Goal: Task Accomplishment & Management: Manage account settings

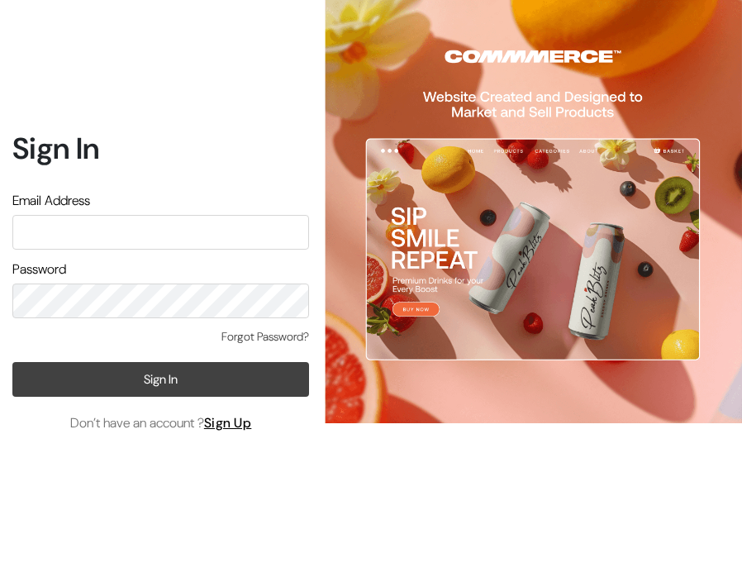
type input "info.dermaheal@gmail.com"
click at [152, 373] on button "Sign In" at bounding box center [160, 379] width 297 height 35
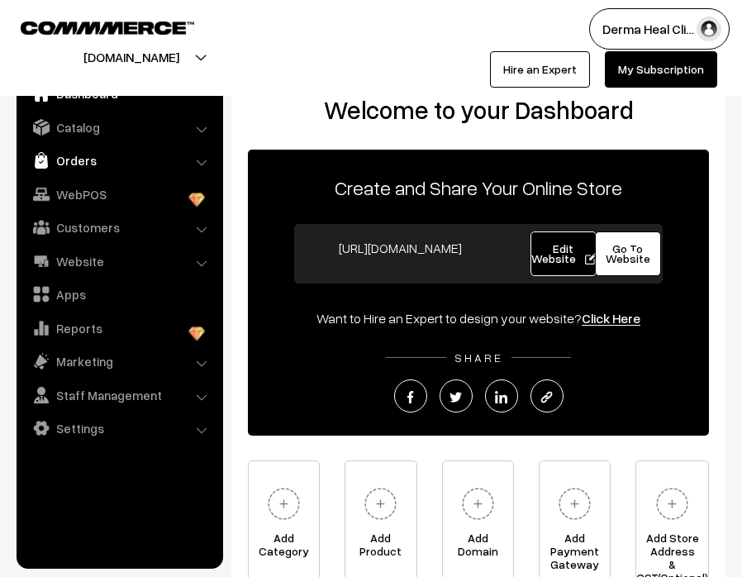
click at [88, 155] on link "Orders" at bounding box center [119, 160] width 197 height 30
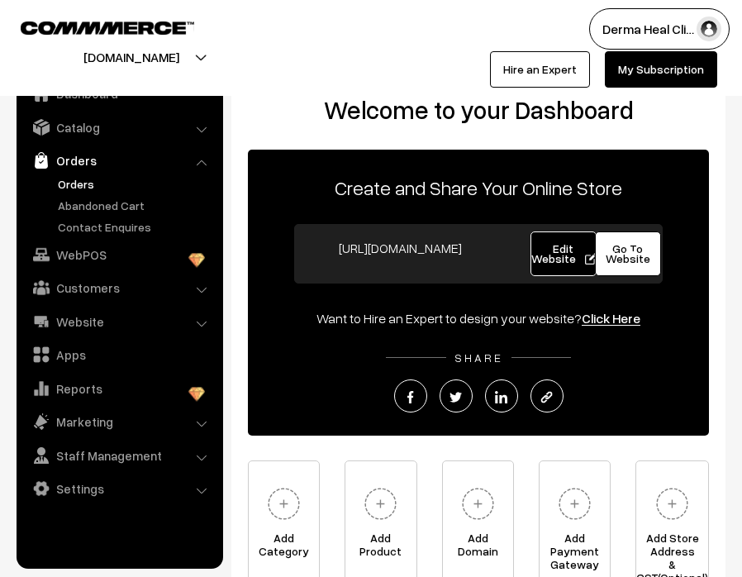
click at [93, 187] on link "Orders" at bounding box center [136, 183] width 164 height 17
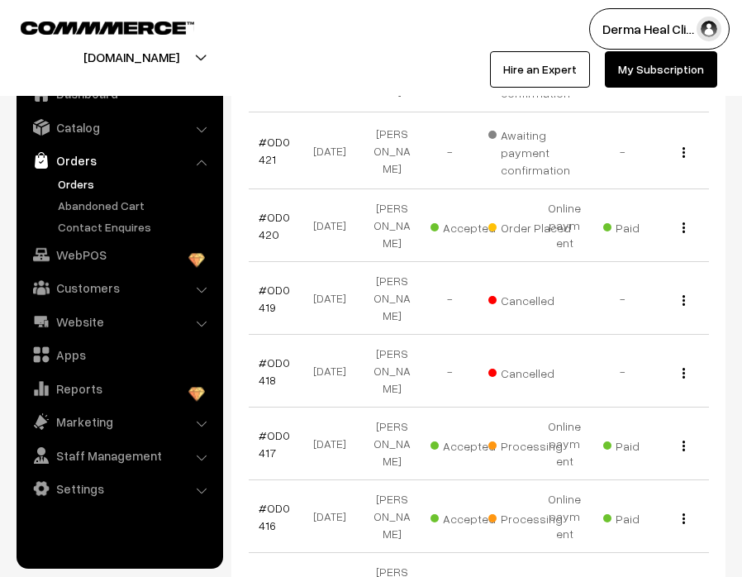
scroll to position [456, 0]
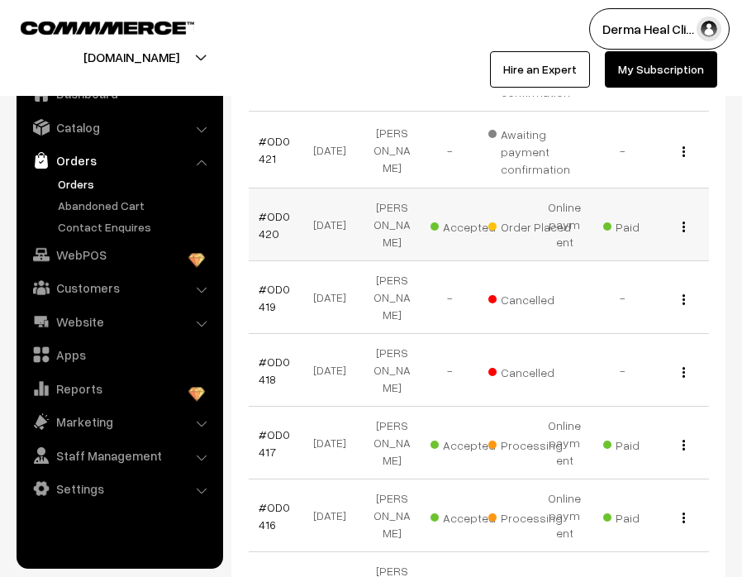
click at [393, 254] on td "Stuti Mehta" at bounding box center [392, 224] width 58 height 73
click at [328, 244] on td "07-10-2025" at bounding box center [335, 224] width 58 height 73
click at [328, 244] on td "[DATE]" at bounding box center [335, 224] width 58 height 73
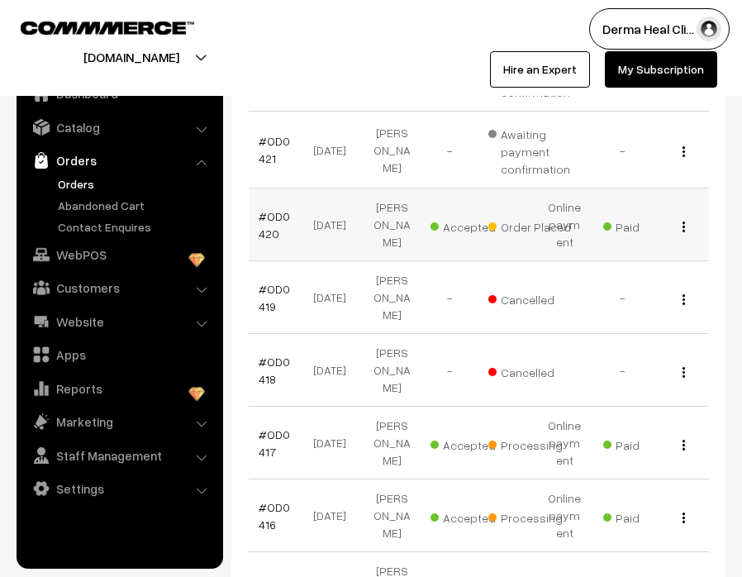
click at [328, 242] on td "[DATE]" at bounding box center [335, 224] width 58 height 73
click at [265, 235] on link "#OD0420" at bounding box center [274, 224] width 31 height 31
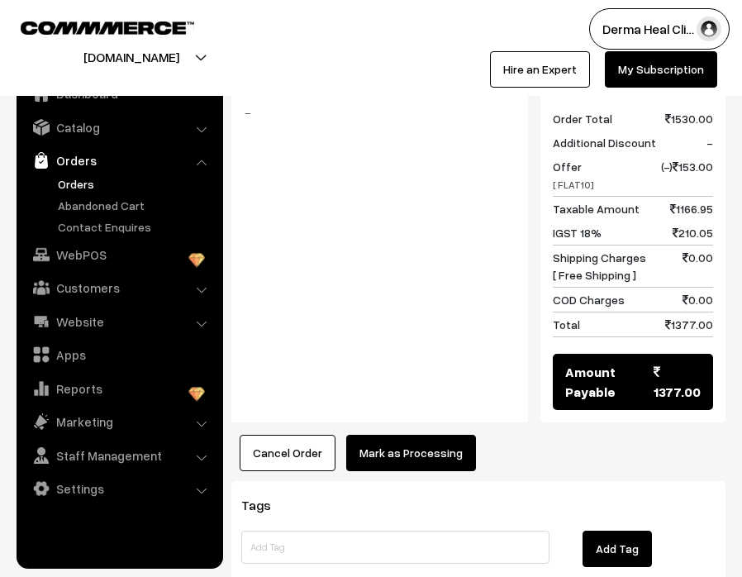
scroll to position [949, 0]
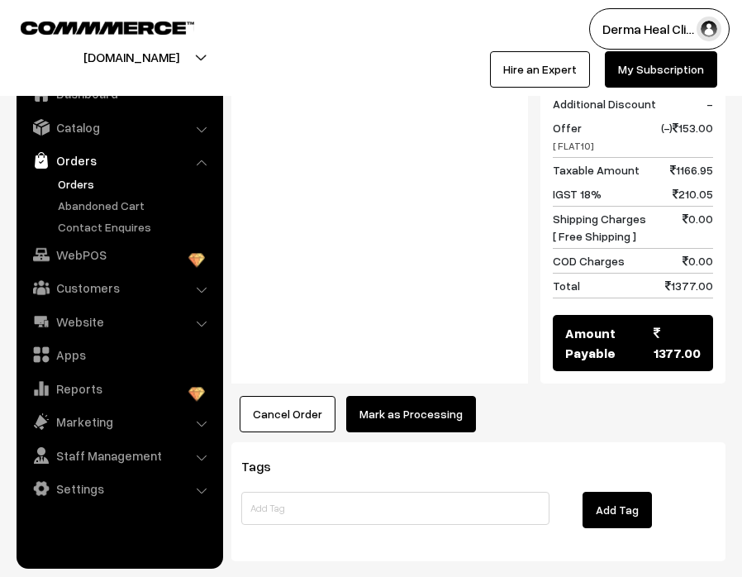
click at [409, 396] on button "Mark as Processing" at bounding box center [411, 414] width 130 height 36
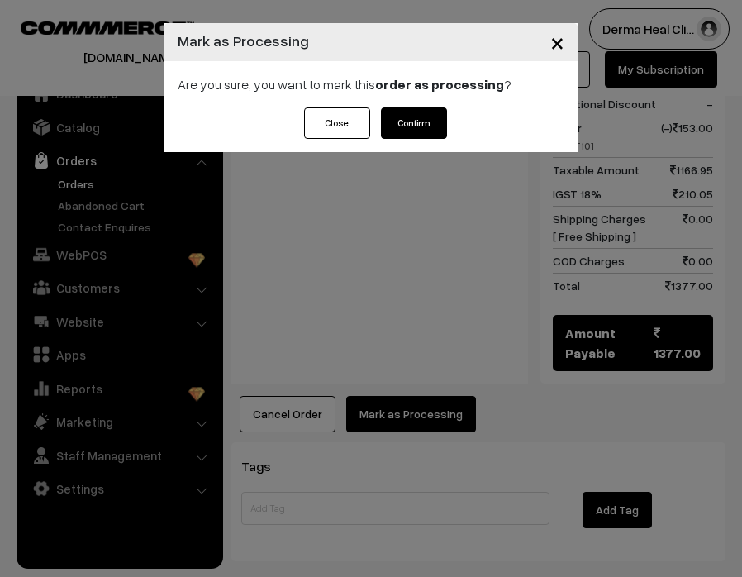
click at [406, 116] on button "Confirm" at bounding box center [414, 122] width 66 height 31
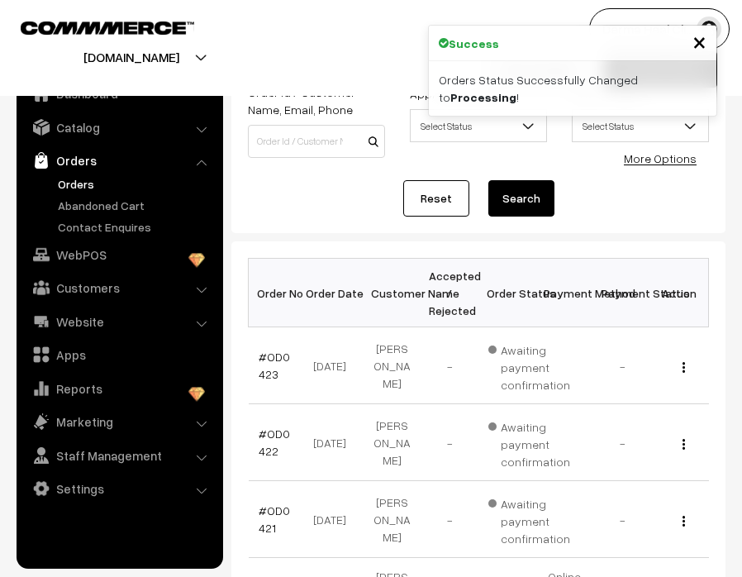
scroll to position [90, 0]
